Goal: Find specific page/section: Find specific page/section

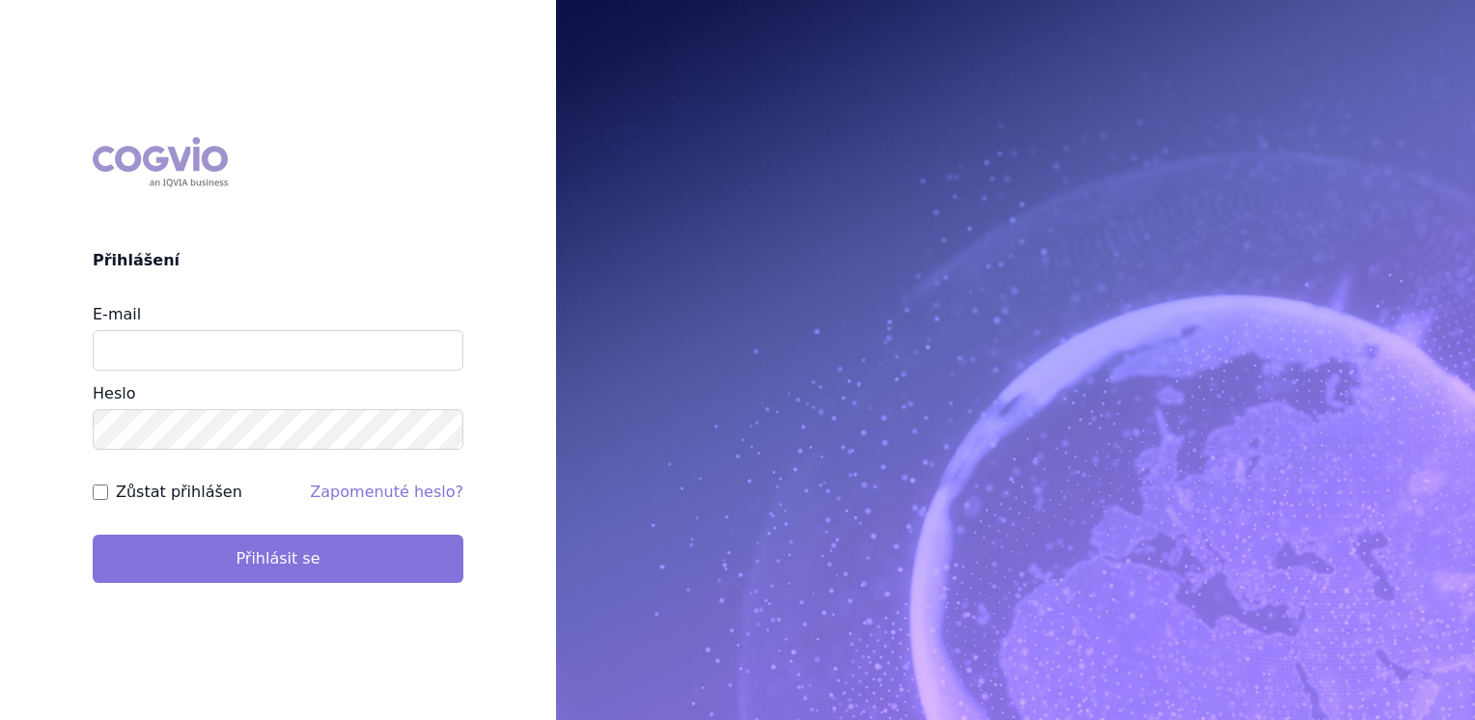
type input "jana_oberreiterova@accord-healthcare.com"
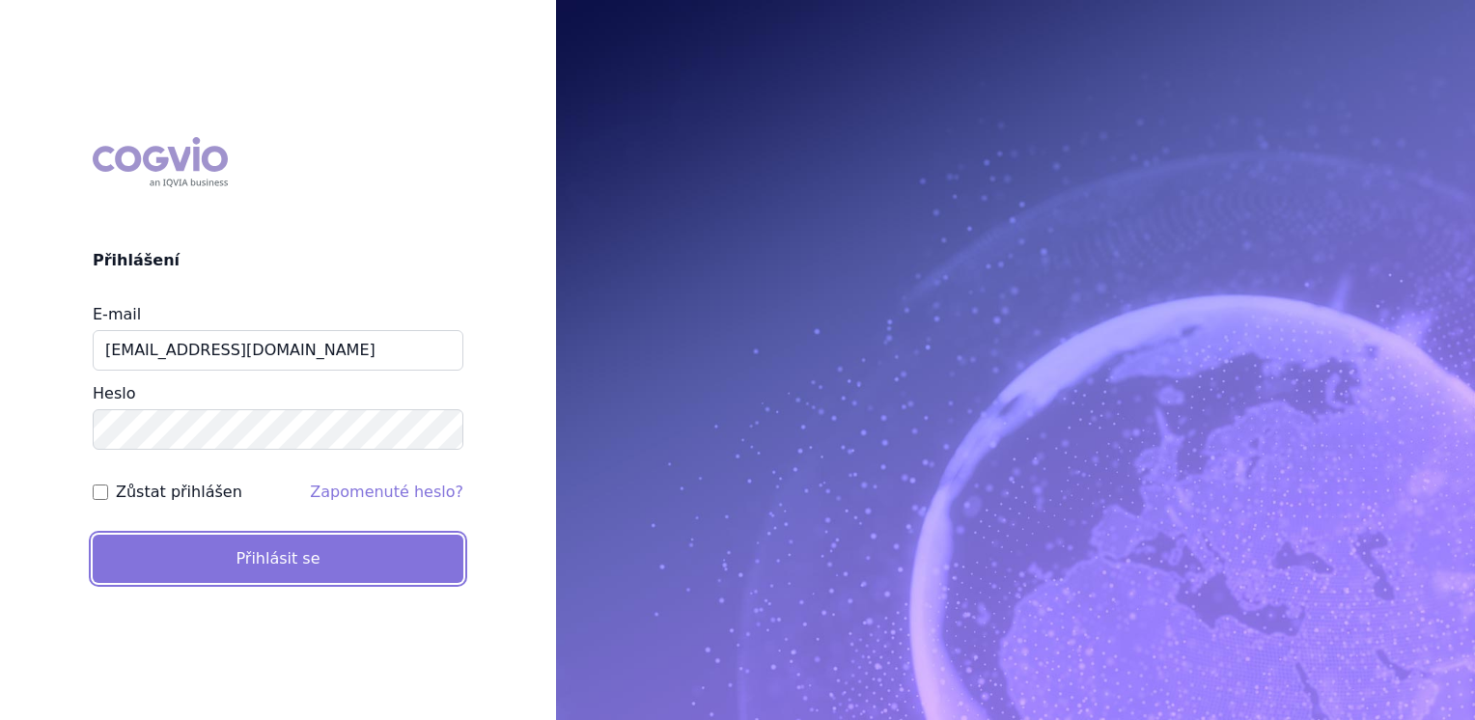
click at [282, 546] on button "Přihlásit se" at bounding box center [278, 559] width 371 height 48
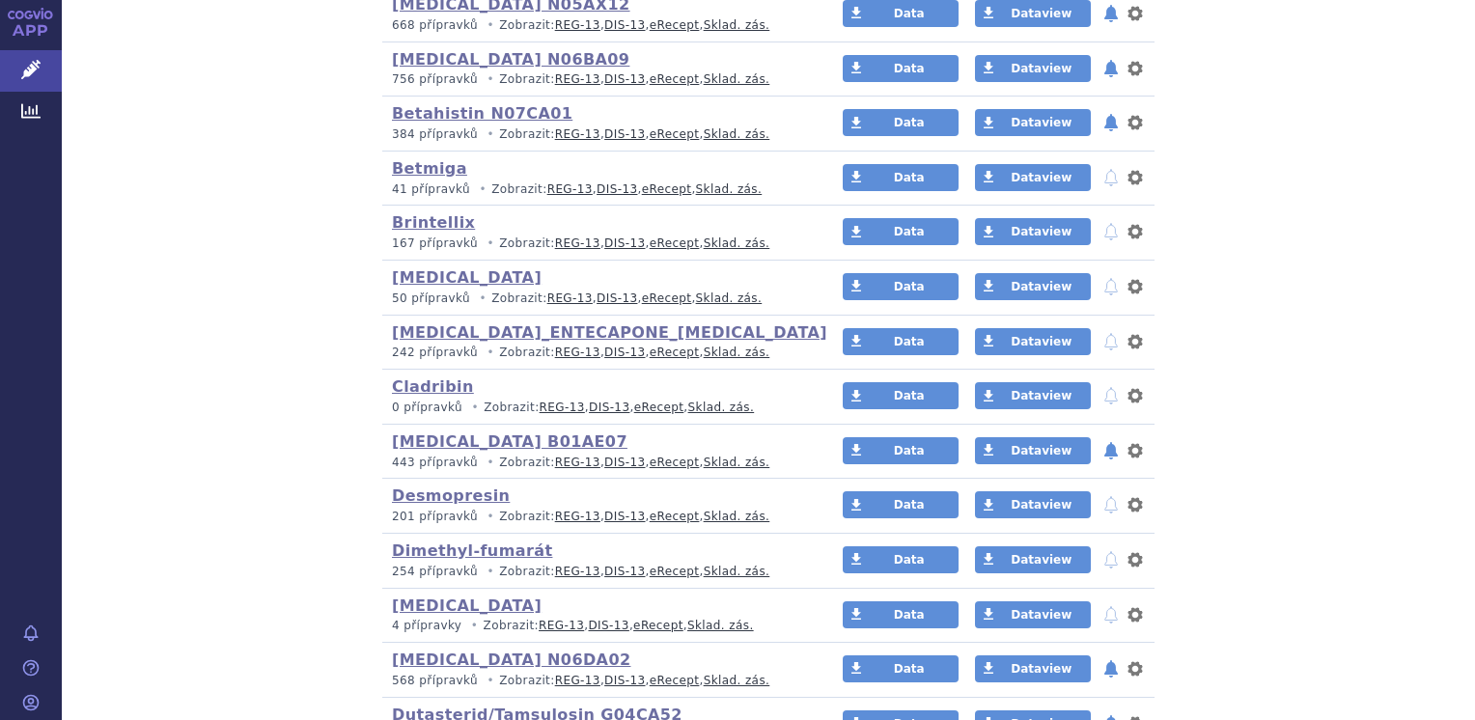
scroll to position [772, 0]
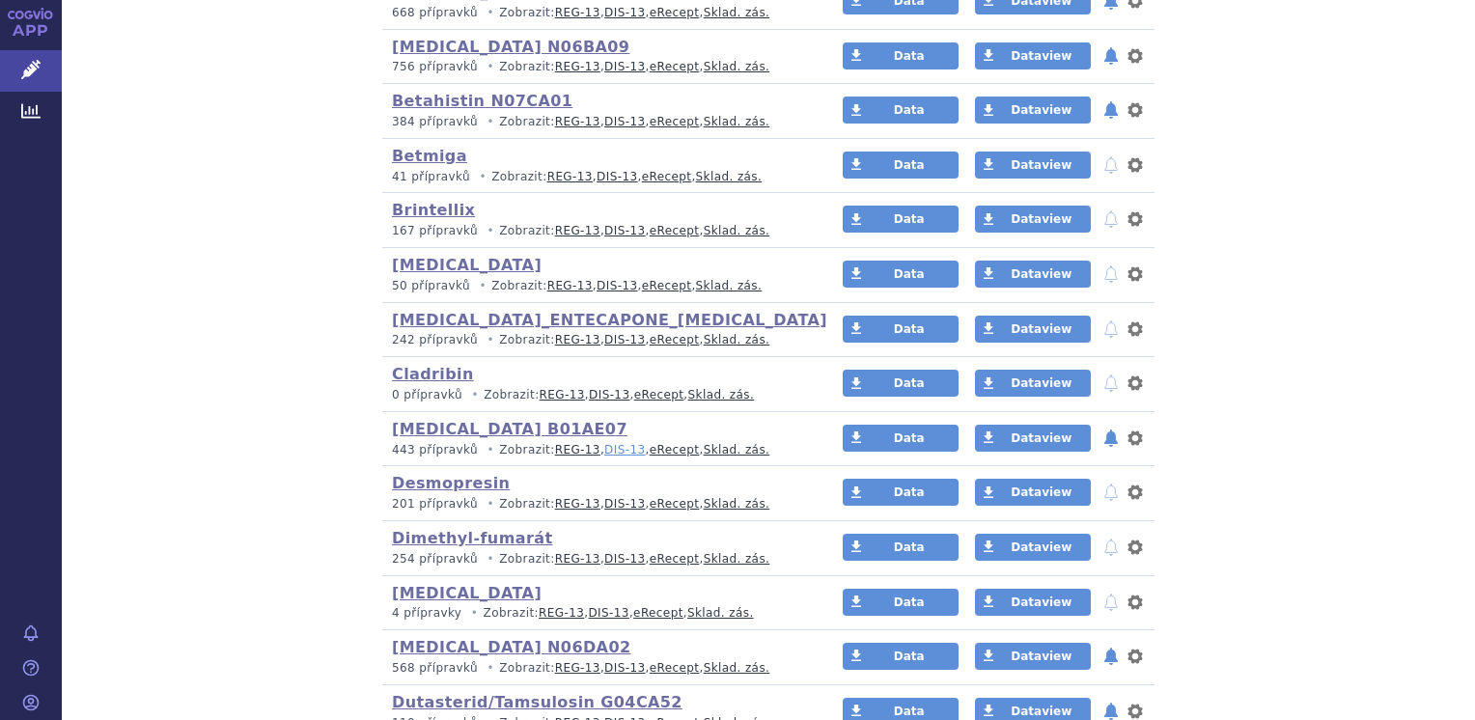
click at [604, 450] on link "DIS-13" at bounding box center [624, 450] width 41 height 14
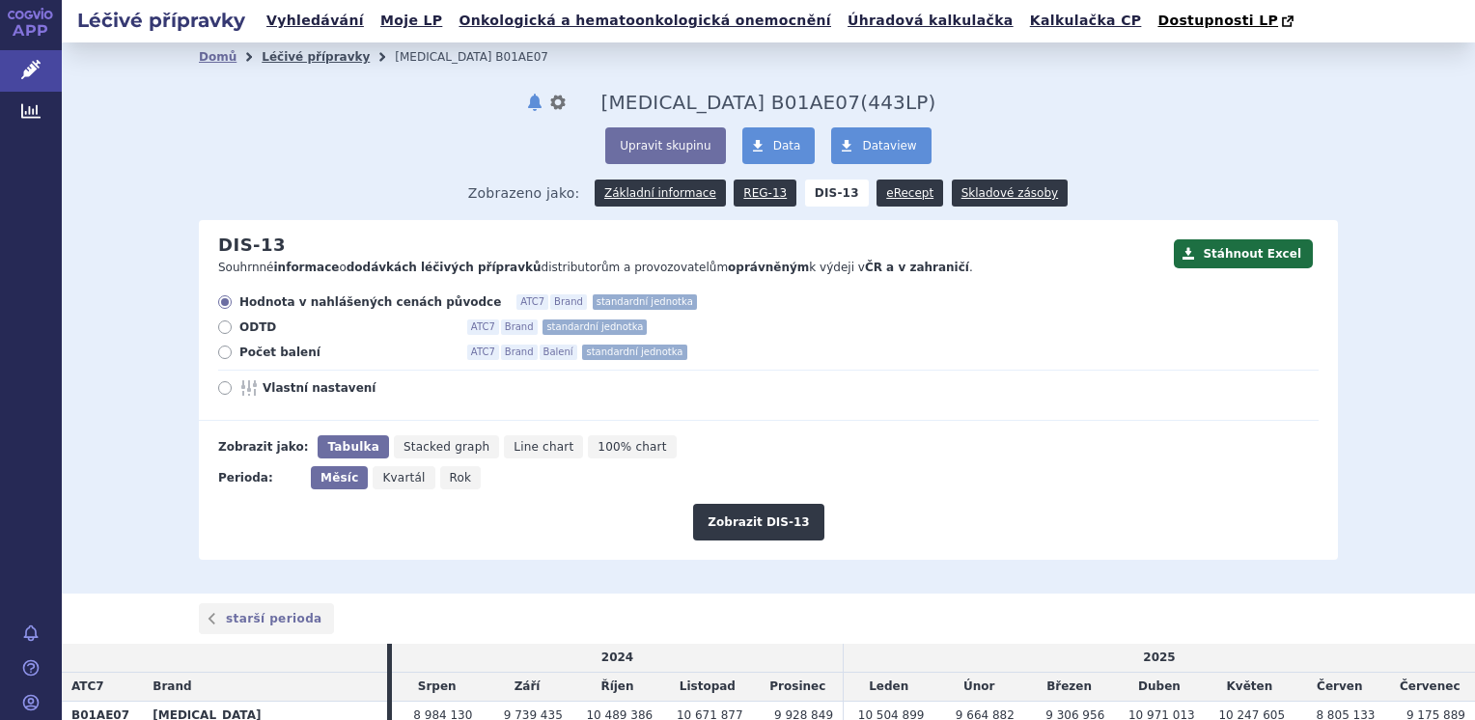
click at [297, 57] on link "Léčivé přípravky" at bounding box center [316, 57] width 108 height 14
